Goal: Book appointment/travel/reservation

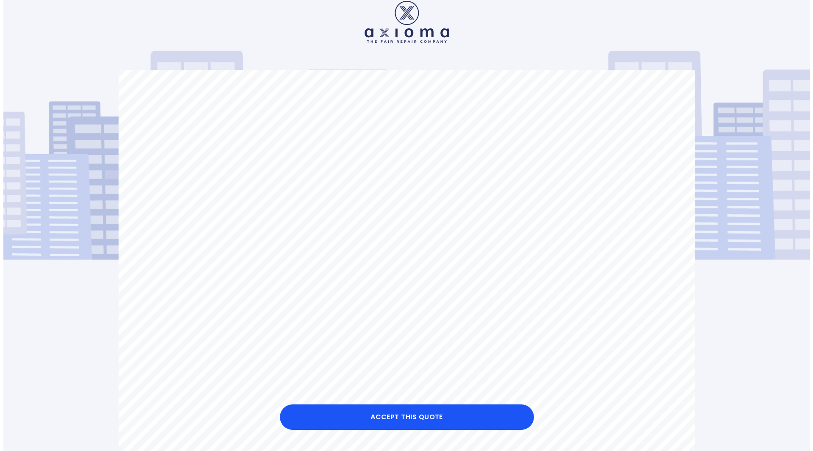
scroll to position [888, 0]
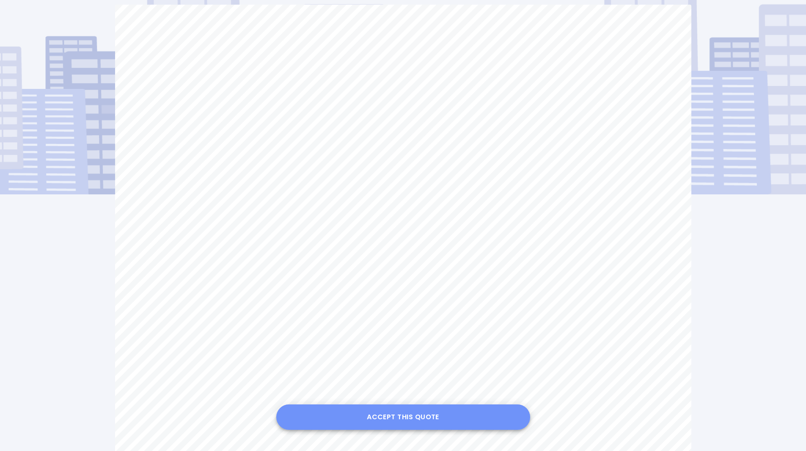
click at [412, 415] on button "Accept this Quote" at bounding box center [403, 416] width 254 height 25
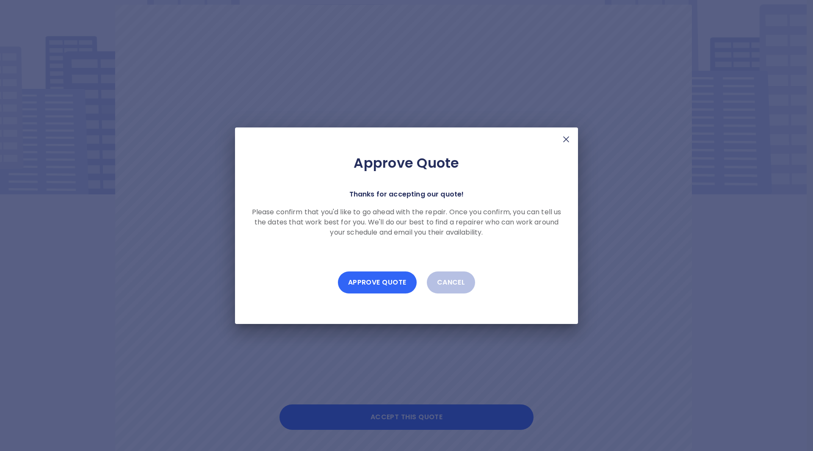
click at [377, 279] on button "Approve Quote" at bounding box center [377, 282] width 79 height 22
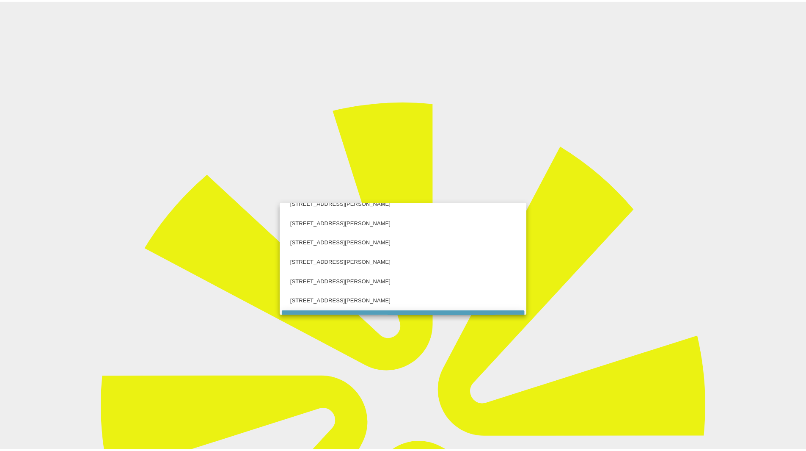
scroll to position [762, 0]
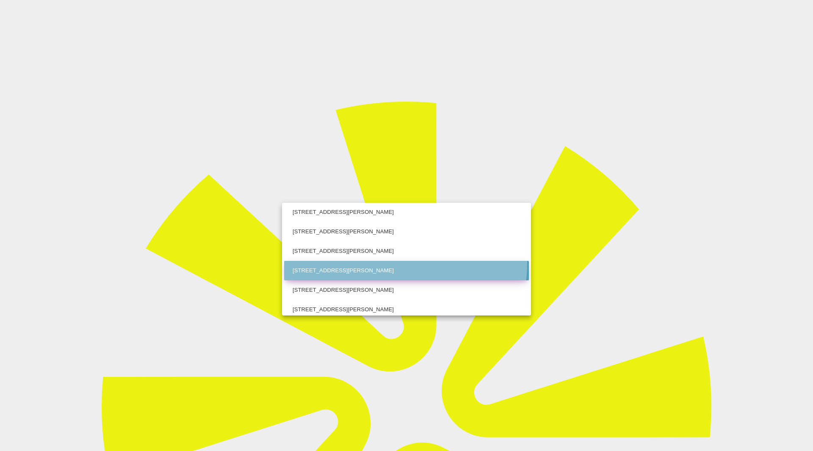
click at [405, 264] on li "44 Buzzard Way East Leake, Loughborough Nottinghamshire" at bounding box center [406, 270] width 245 height 19
type input "44 Buzzard Way East Leake, Loughborough Nottinghamshire"
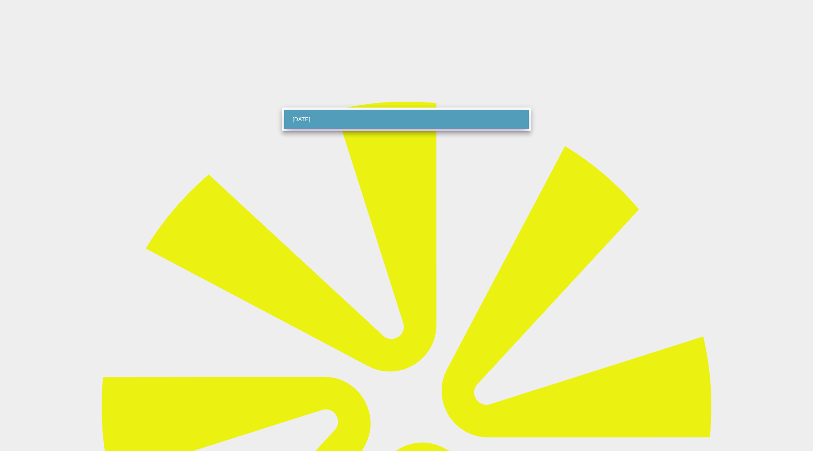
click at [343, 117] on li "Thu Oct 09 2025" at bounding box center [406, 119] width 245 height 19
type input "2025-10-09T00:00:00.000Z"
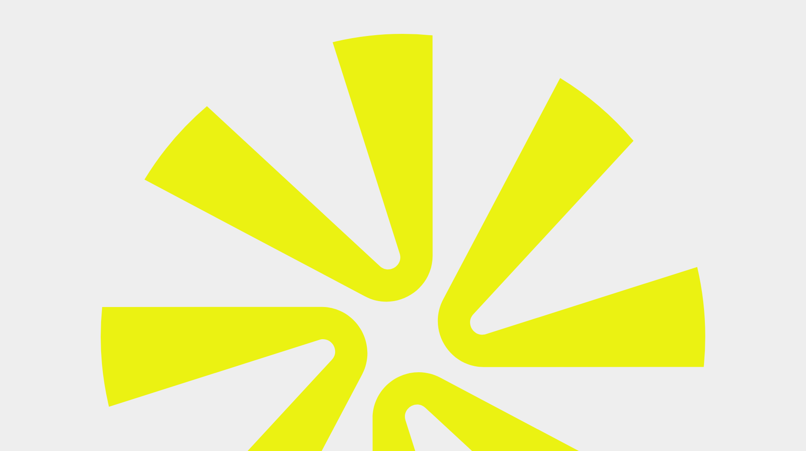
scroll to position [63, 0]
